Goal: Navigation & Orientation: Find specific page/section

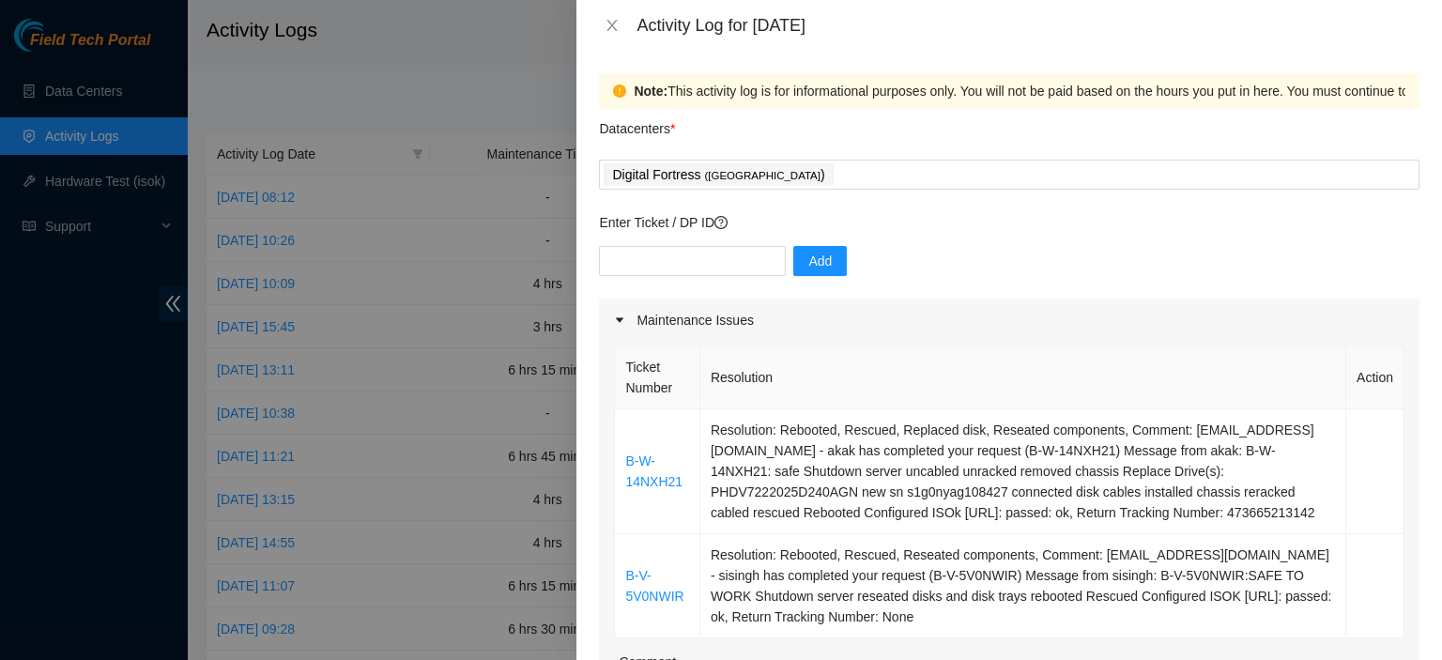
scroll to position [285, 0]
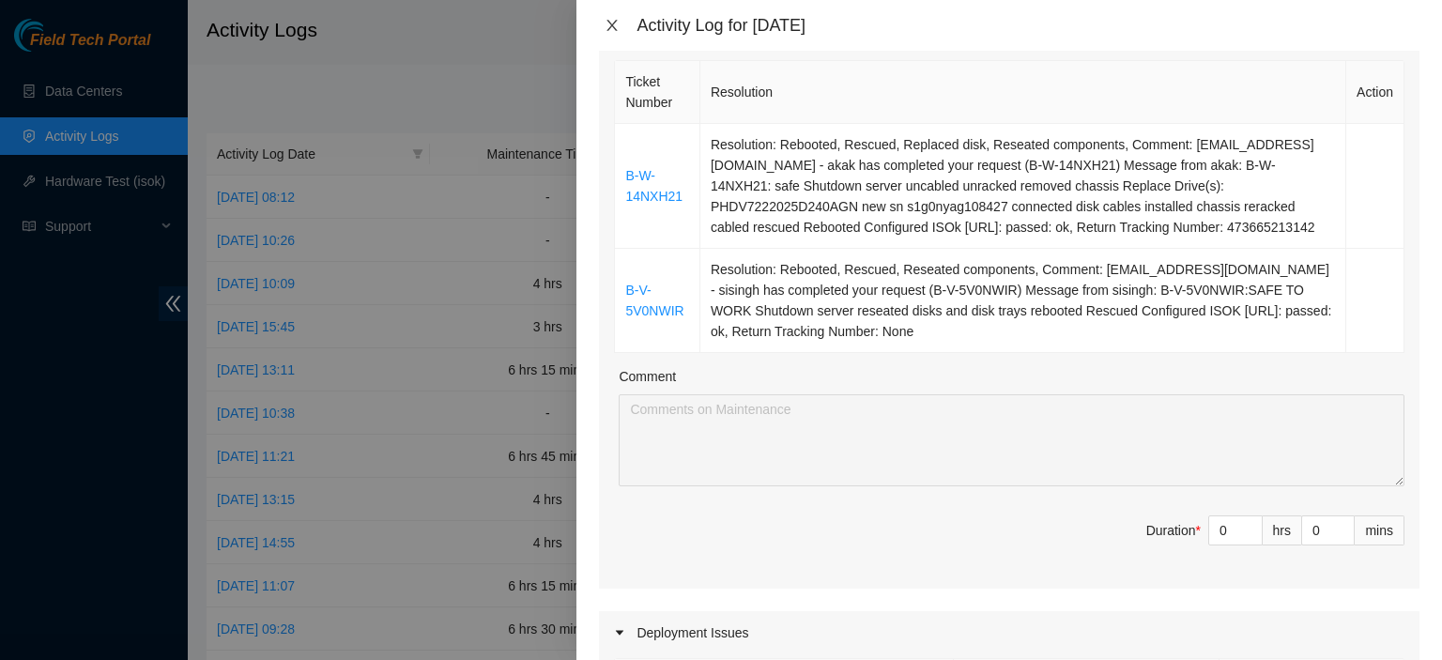
click at [610, 32] on icon "close" at bounding box center [612, 25] width 15 height 15
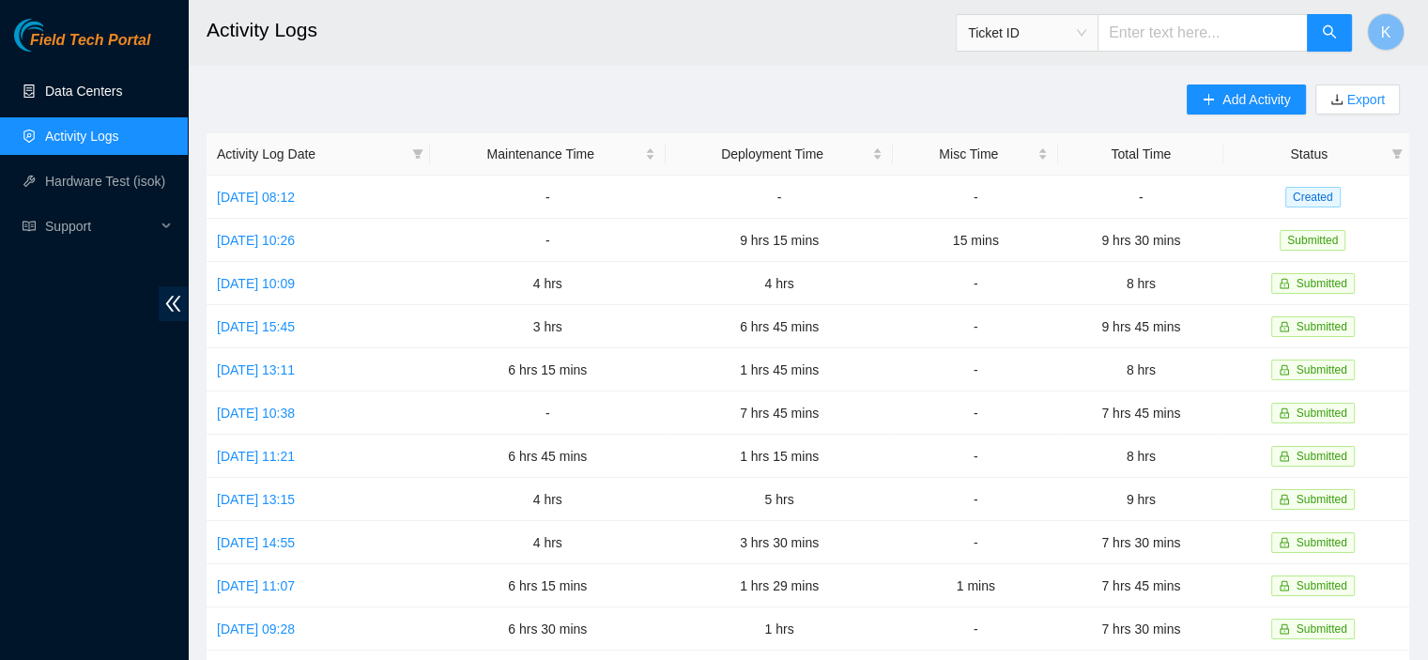
click at [84, 93] on link "Data Centers" at bounding box center [83, 91] width 77 height 15
